Goal: Find specific page/section: Find specific page/section

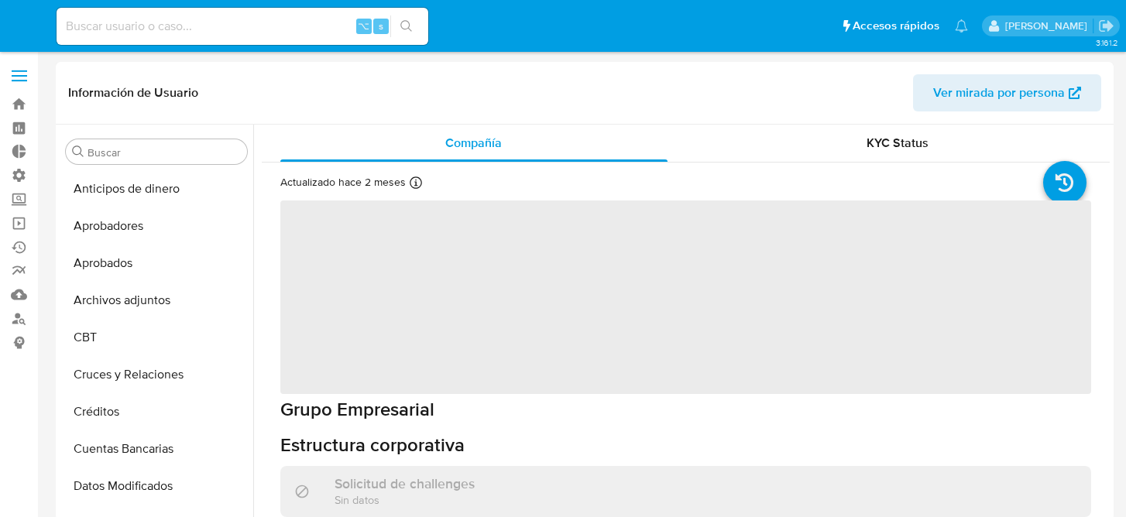
select select "10"
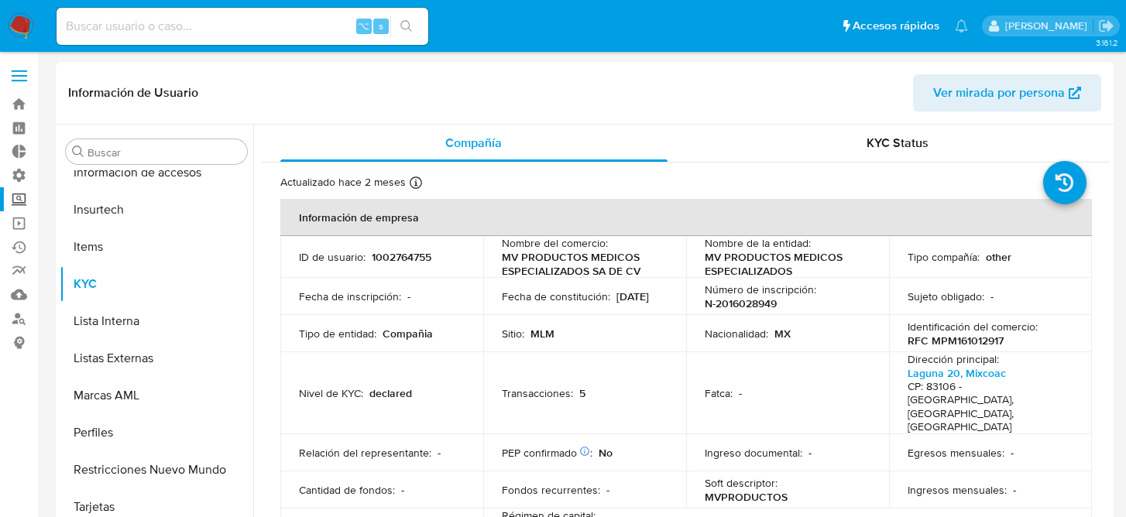
scroll to position [729, 0]
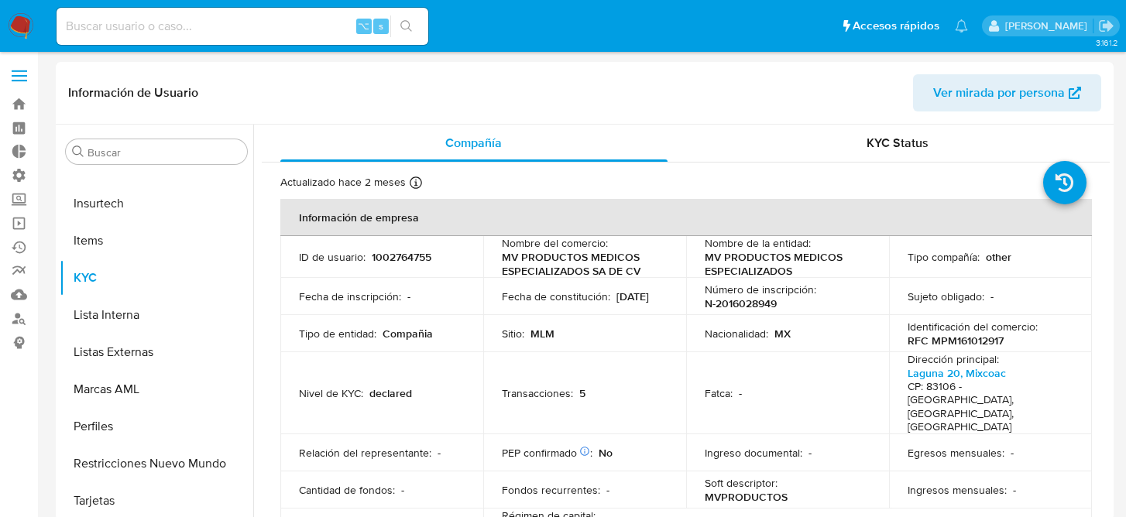
click at [23, 75] on span at bounding box center [19, 76] width 15 height 2
click at [0, 0] on input "checkbox" at bounding box center [0, 0] width 0 height 0
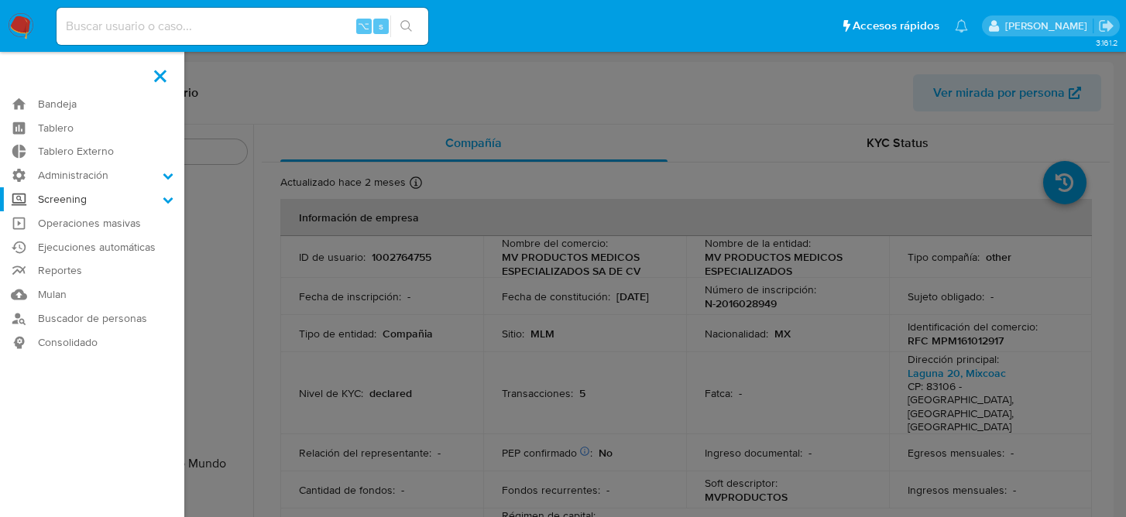
click at [166, 200] on icon at bounding box center [168, 200] width 10 height 6
click at [0, 0] on input "Screening" at bounding box center [0, 0] width 0 height 0
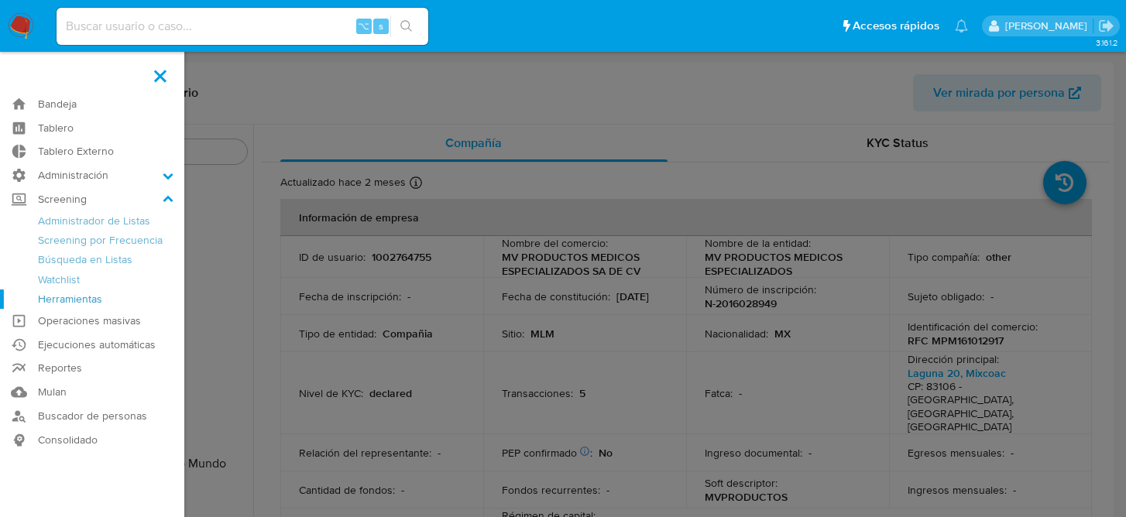
click at [72, 301] on link "Herramientas" at bounding box center [92, 299] width 184 height 19
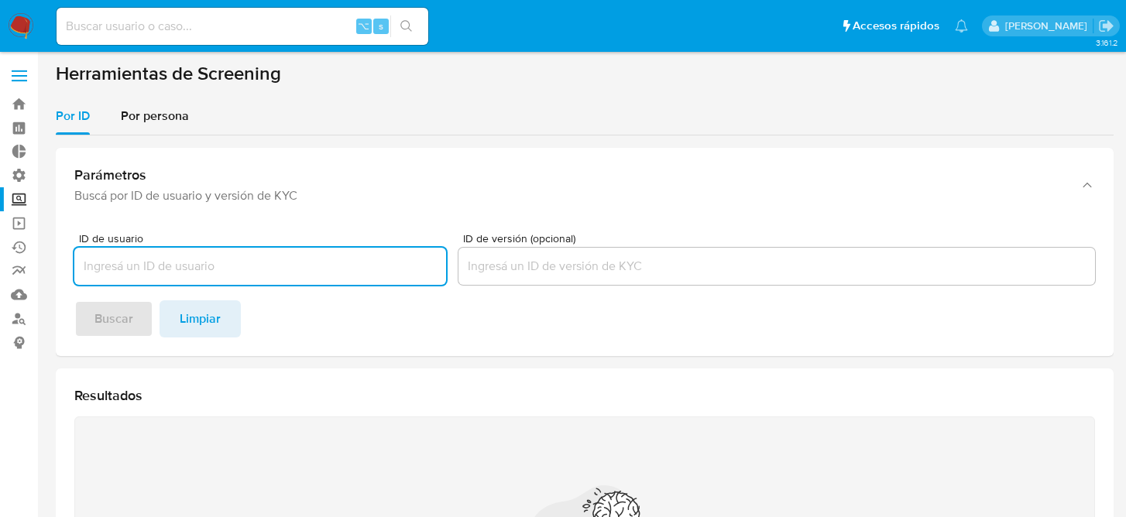
click at [10, 74] on label at bounding box center [19, 76] width 39 height 33
click at [0, 0] on input "checkbox" at bounding box center [0, 0] width 0 height 0
